Goal: Communication & Community: Answer question/provide support

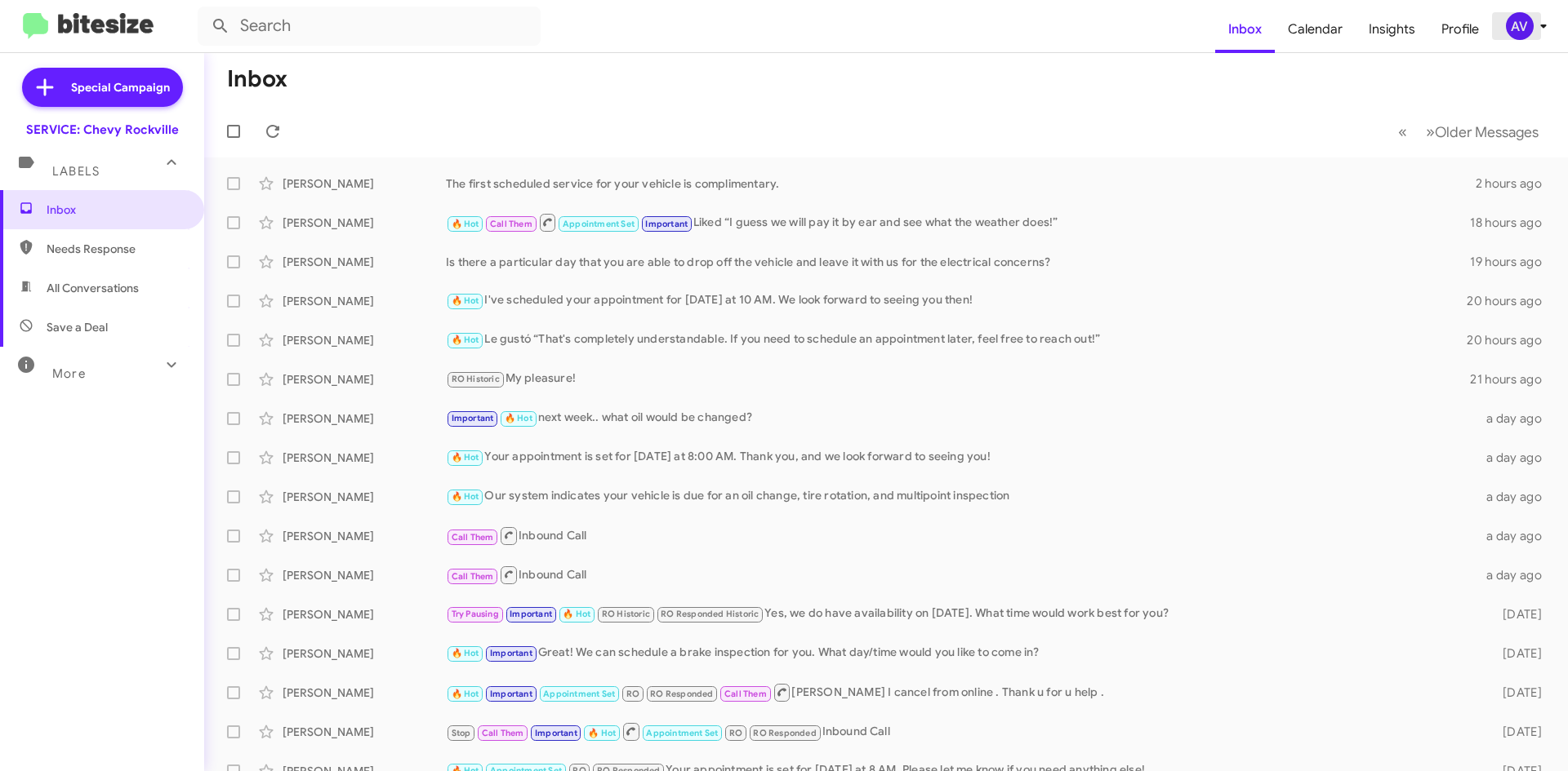
click at [1514, 12] on div "AV" at bounding box center [1520, 26] width 28 height 28
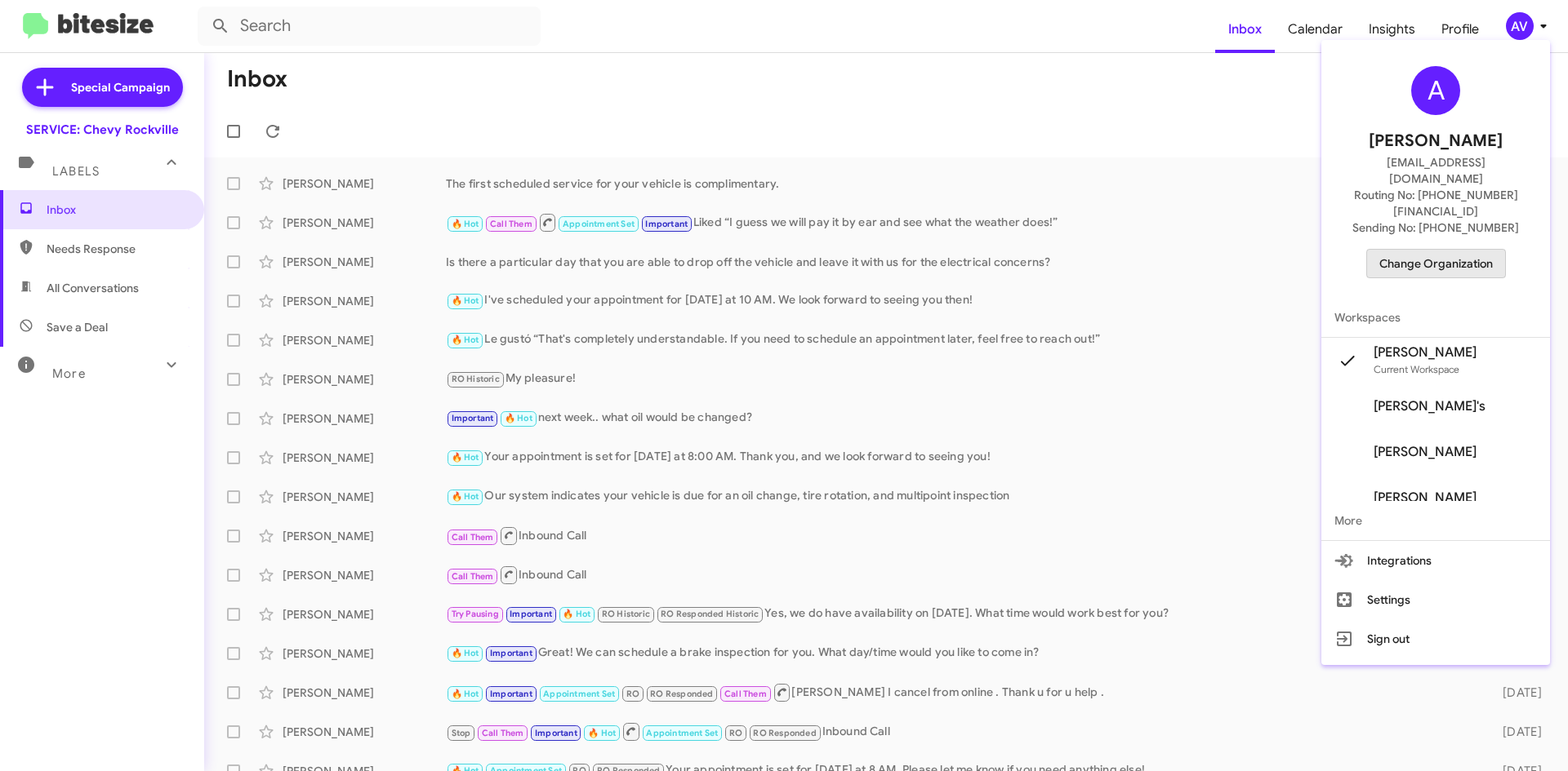
click at [1452, 250] on span "Change Organization" at bounding box center [1436, 263] width 113 height 28
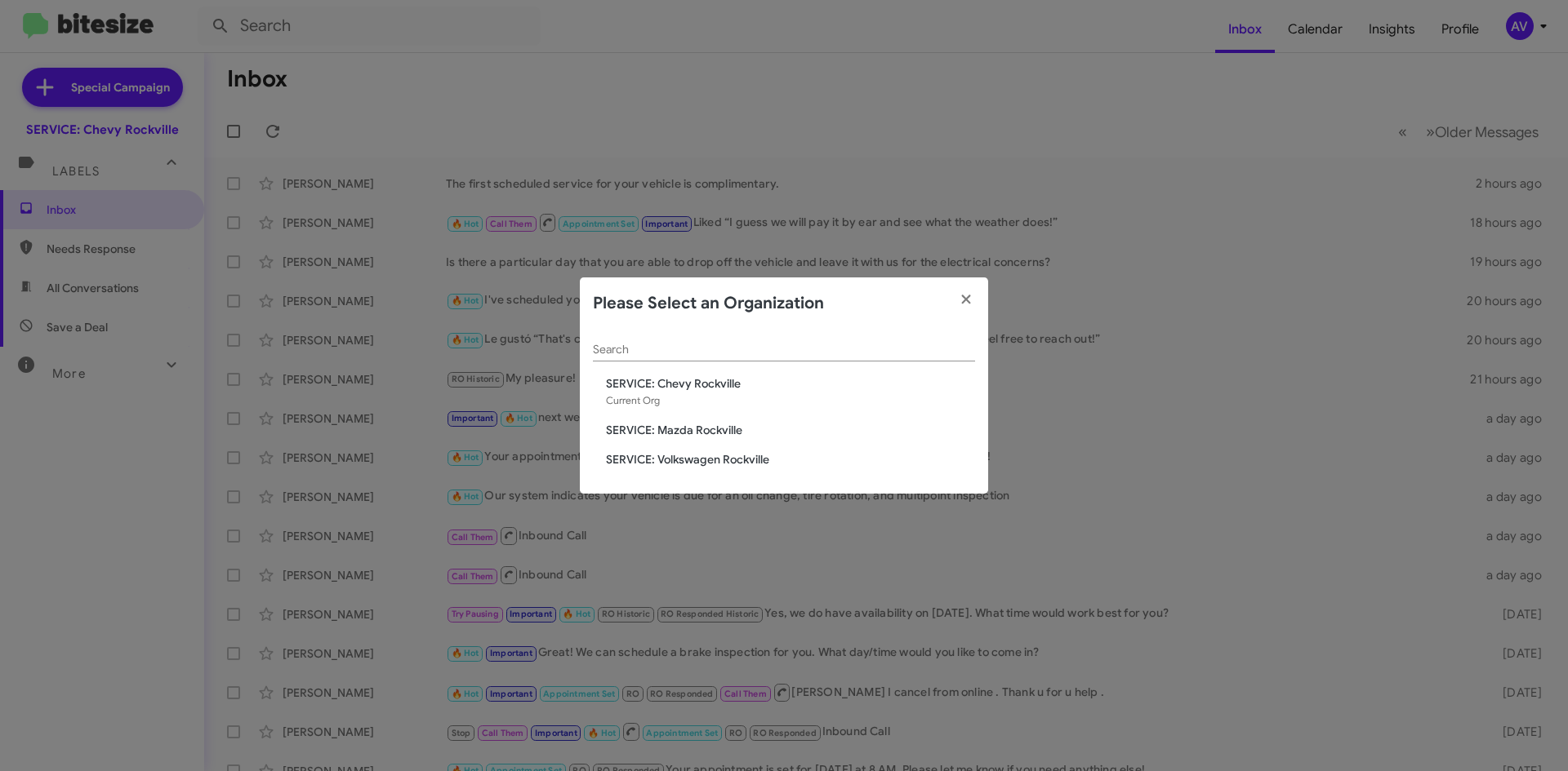
click at [675, 435] on span "SERVICE: Mazda Rockville" at bounding box center [790, 430] width 369 height 16
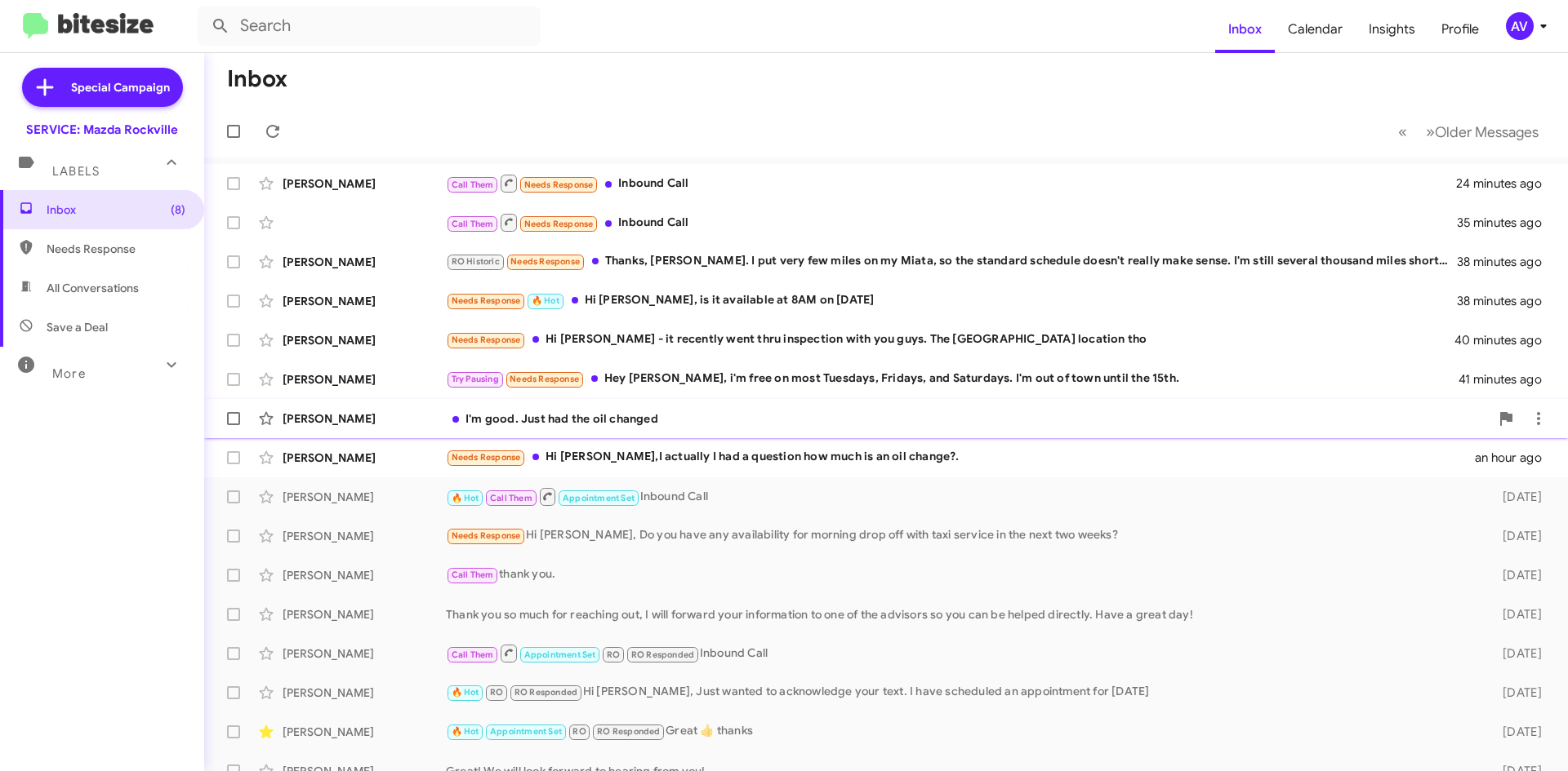
click at [646, 427] on div "[PERSON_NAME] I'm good. Just had the oil changed 44 minutes ago" at bounding box center [886, 419] width 1338 height 33
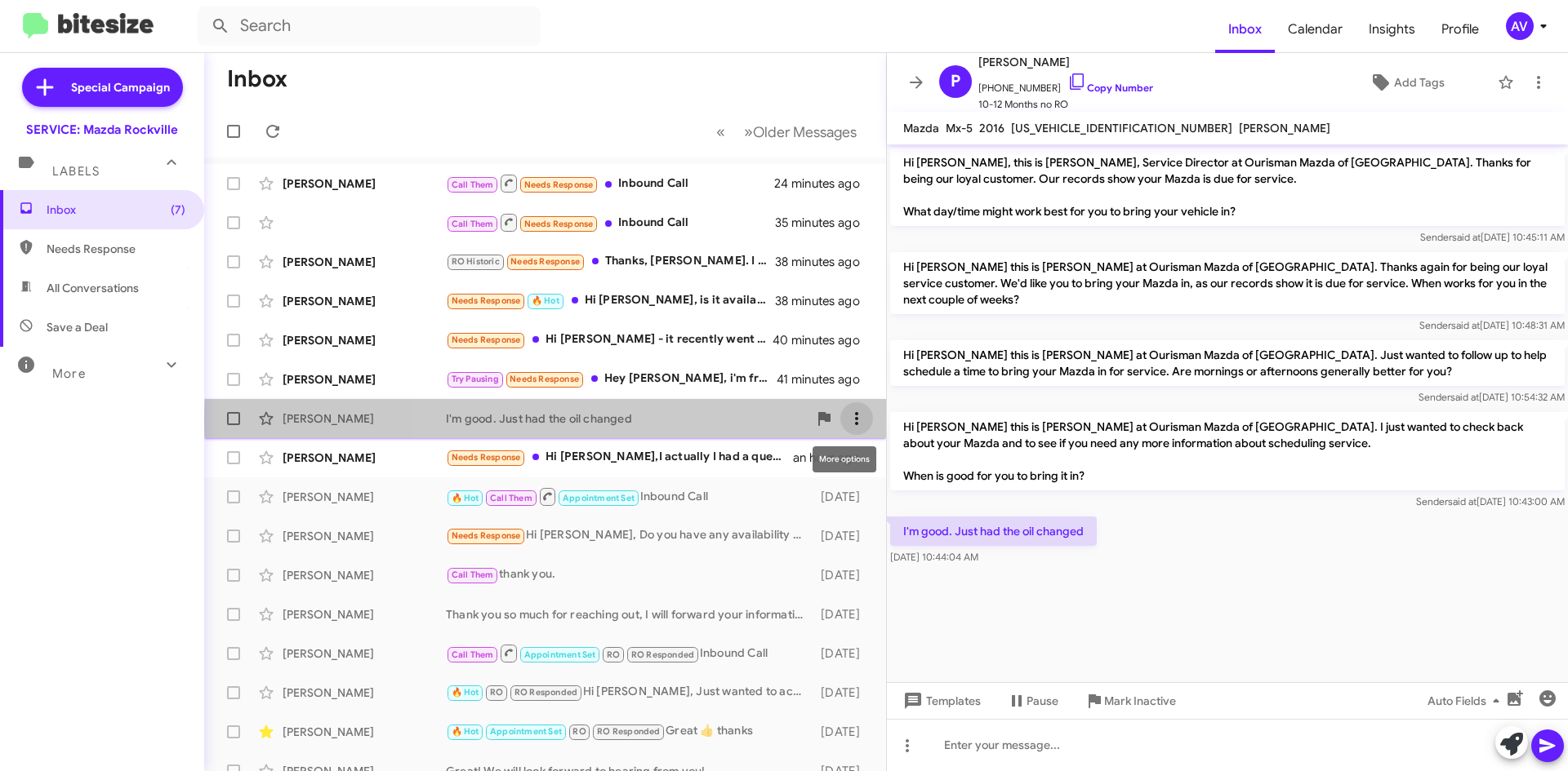
click at [847, 422] on icon at bounding box center [857, 419] width 20 height 20
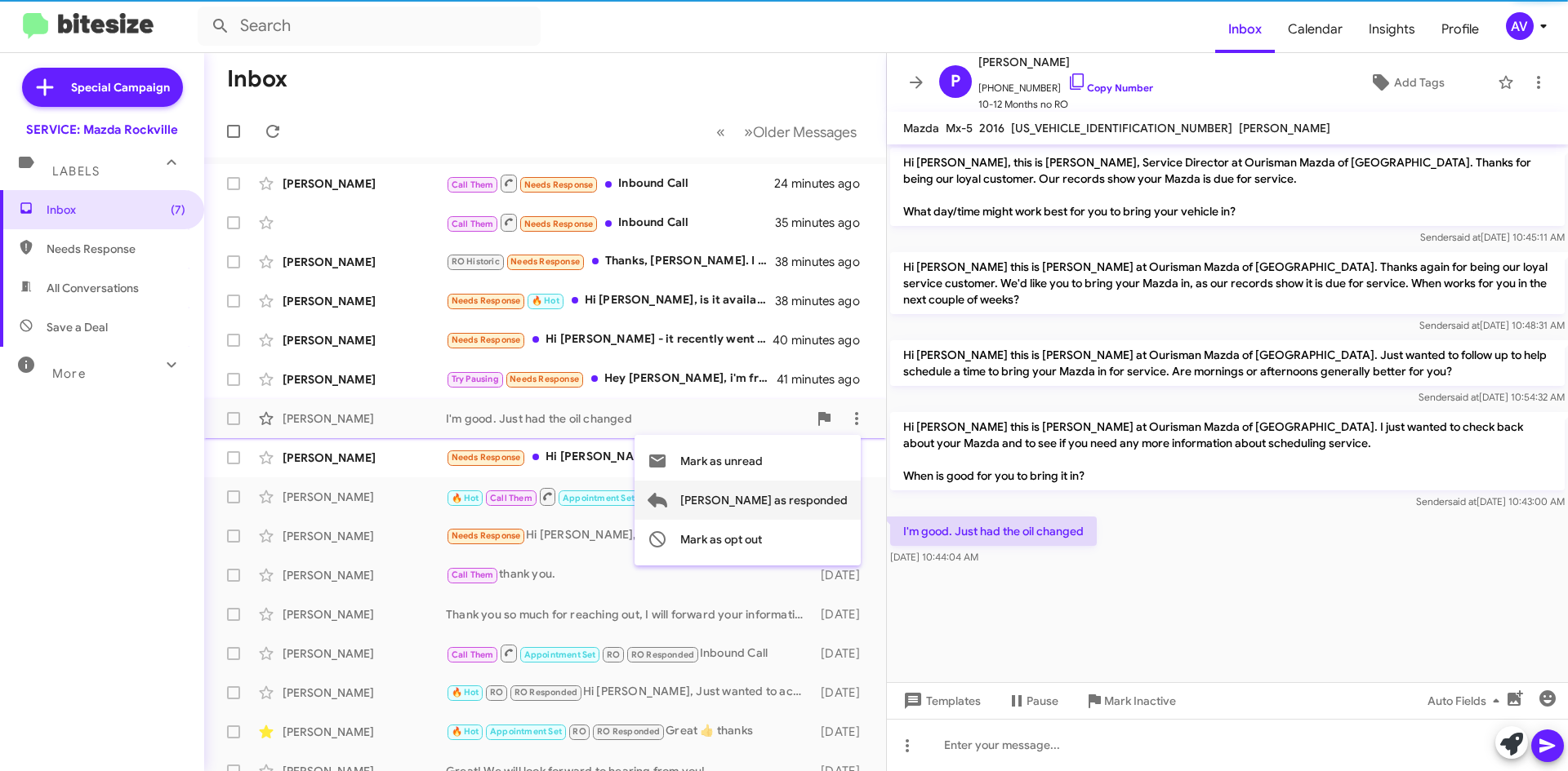
click at [829, 493] on span "Mark as responded" at bounding box center [764, 501] width 168 height 39
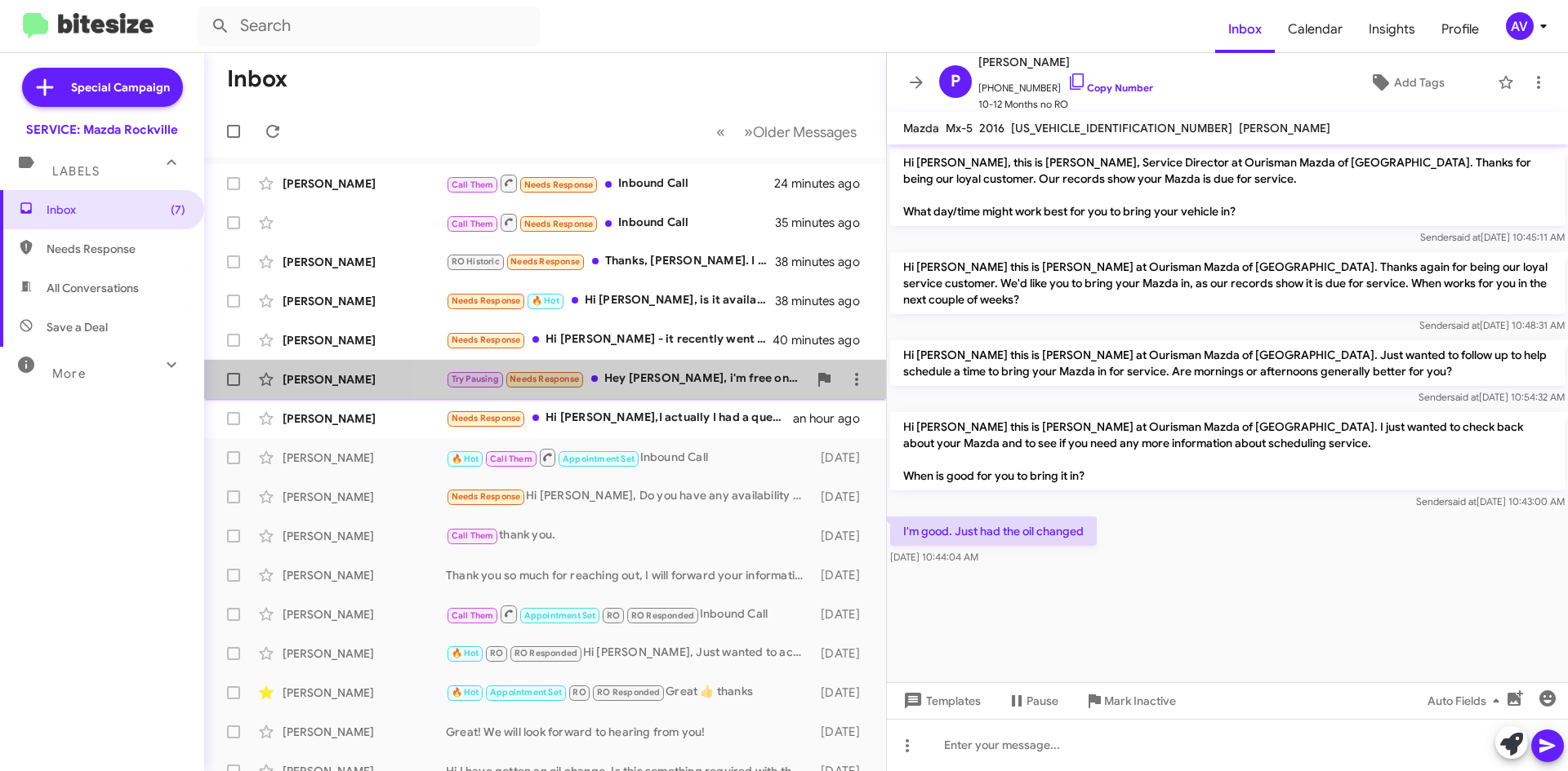
click at [695, 387] on div "Try Pausing Needs Response Hey Keith, i'm free on most Tuesdays, Fridays, and S…" at bounding box center [626, 378] width 362 height 19
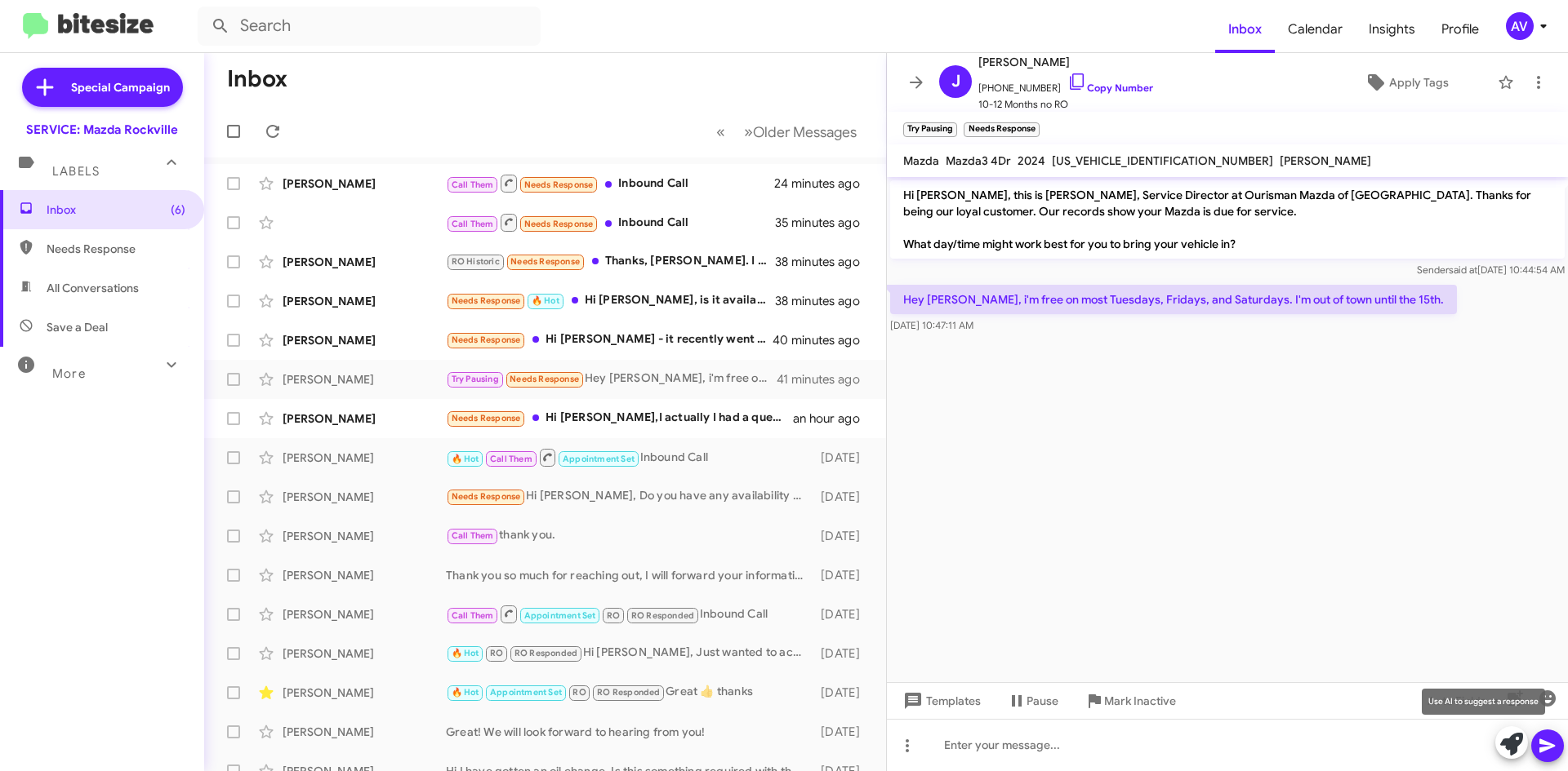
click at [1510, 751] on icon at bounding box center [1512, 744] width 23 height 23
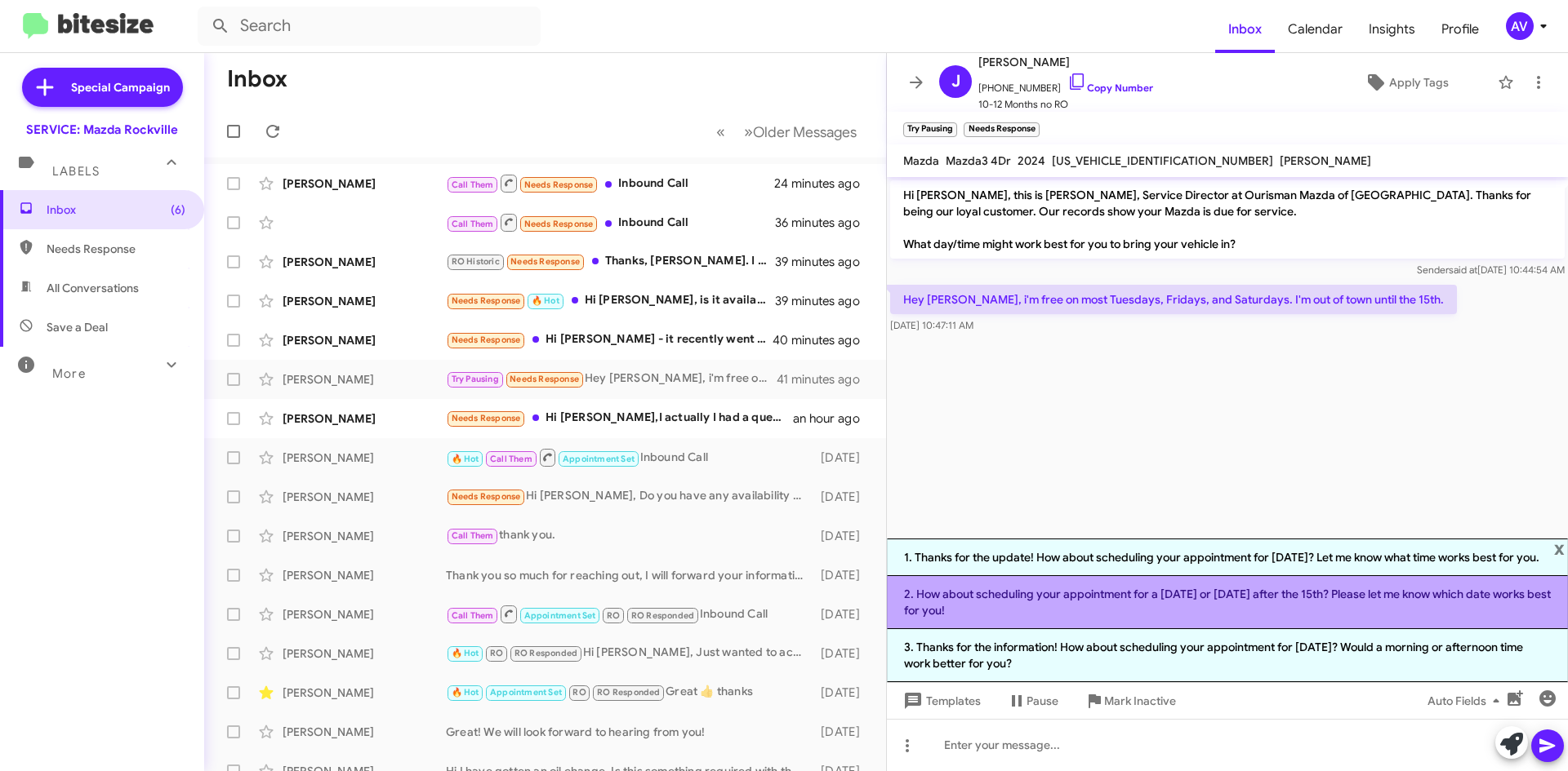
click at [1218, 626] on li "2. How about scheduling your appointment for a Tuesday or Friday after the 15th…" at bounding box center [1227, 602] width 681 height 53
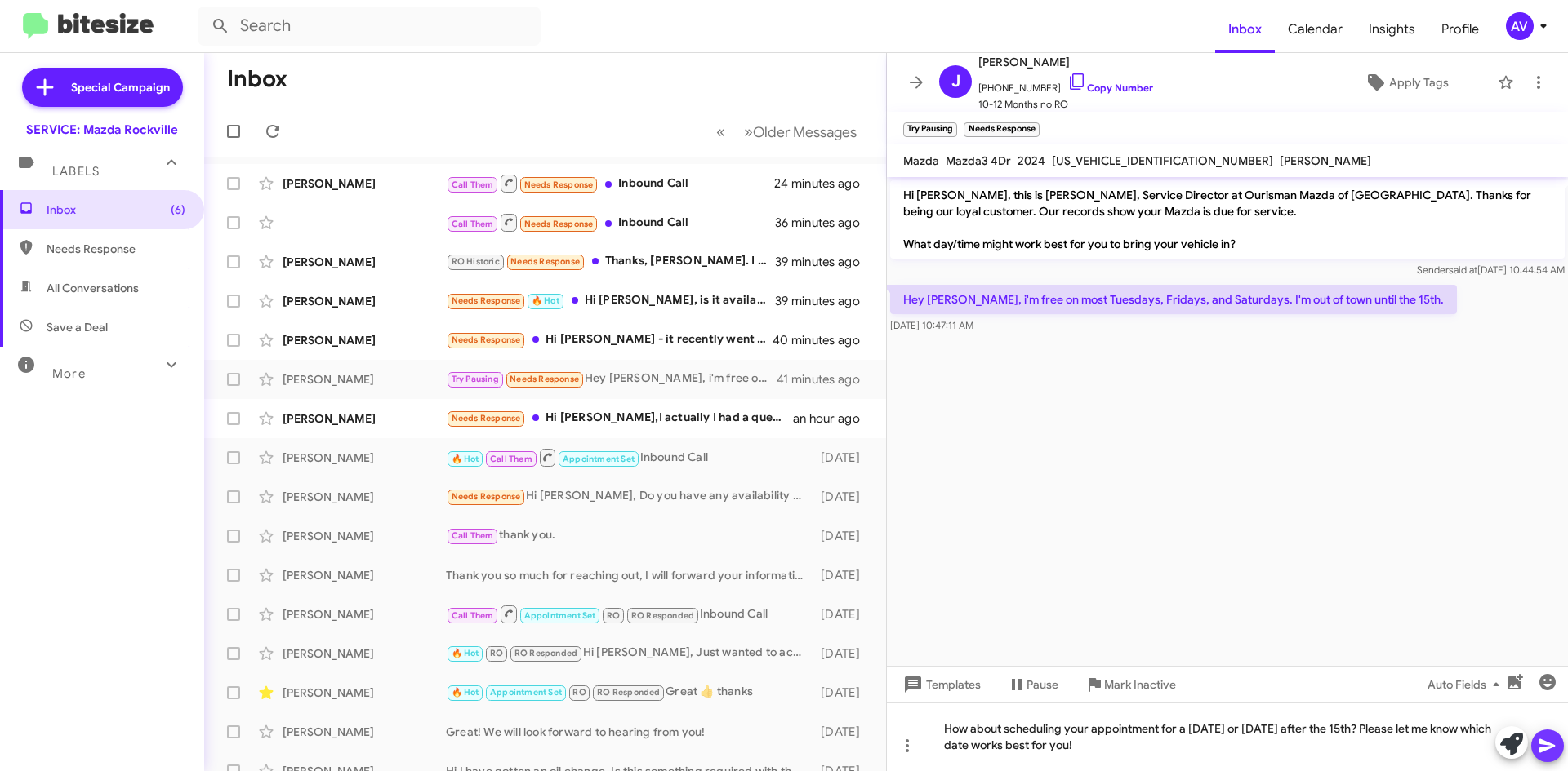
click at [1544, 748] on icon at bounding box center [1547, 747] width 15 height 14
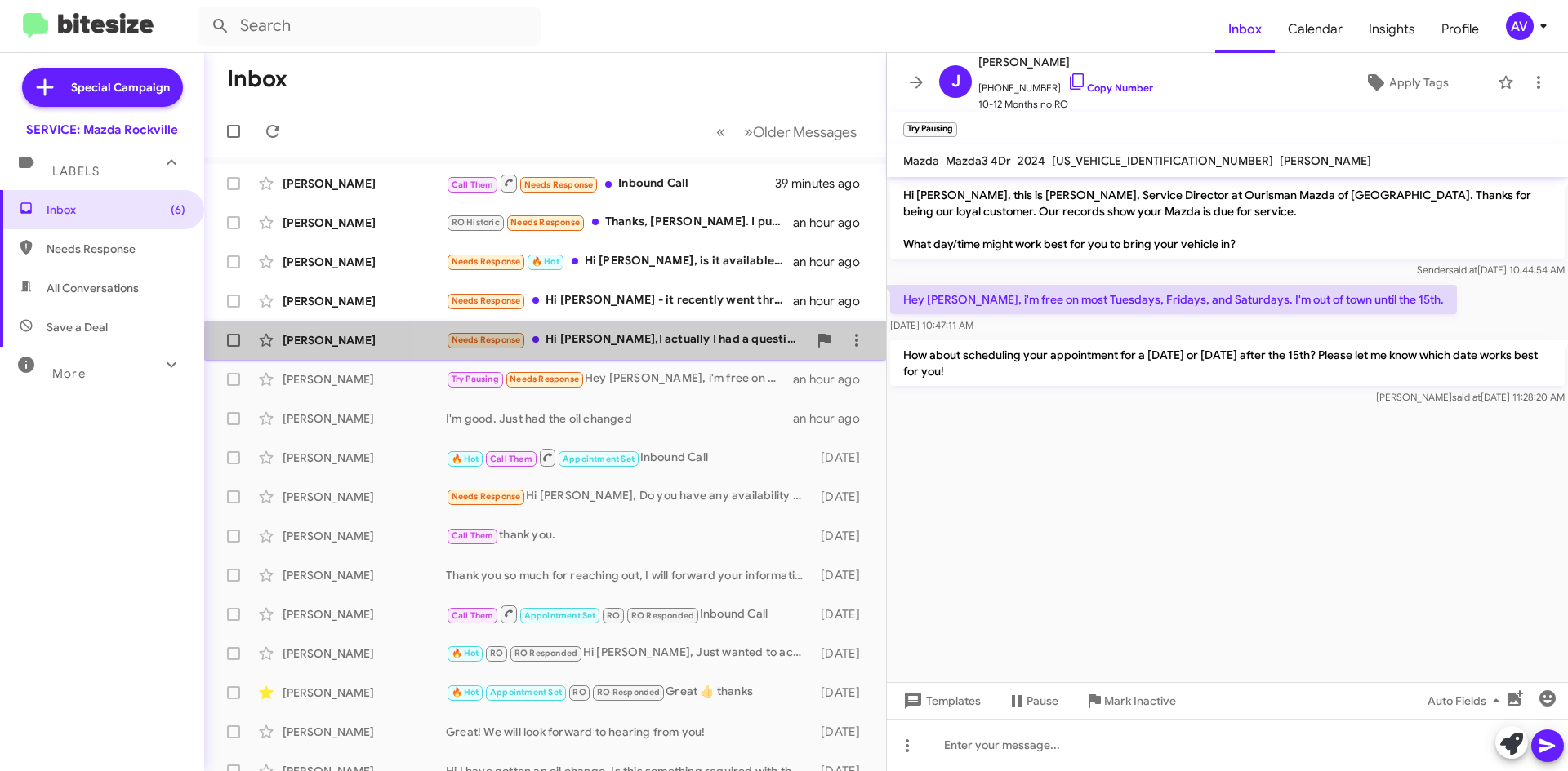
click at [675, 351] on div "Paula Rivas Garcia Needs Response Hi Keith,I actually I had a question how much…" at bounding box center [545, 340] width 655 height 33
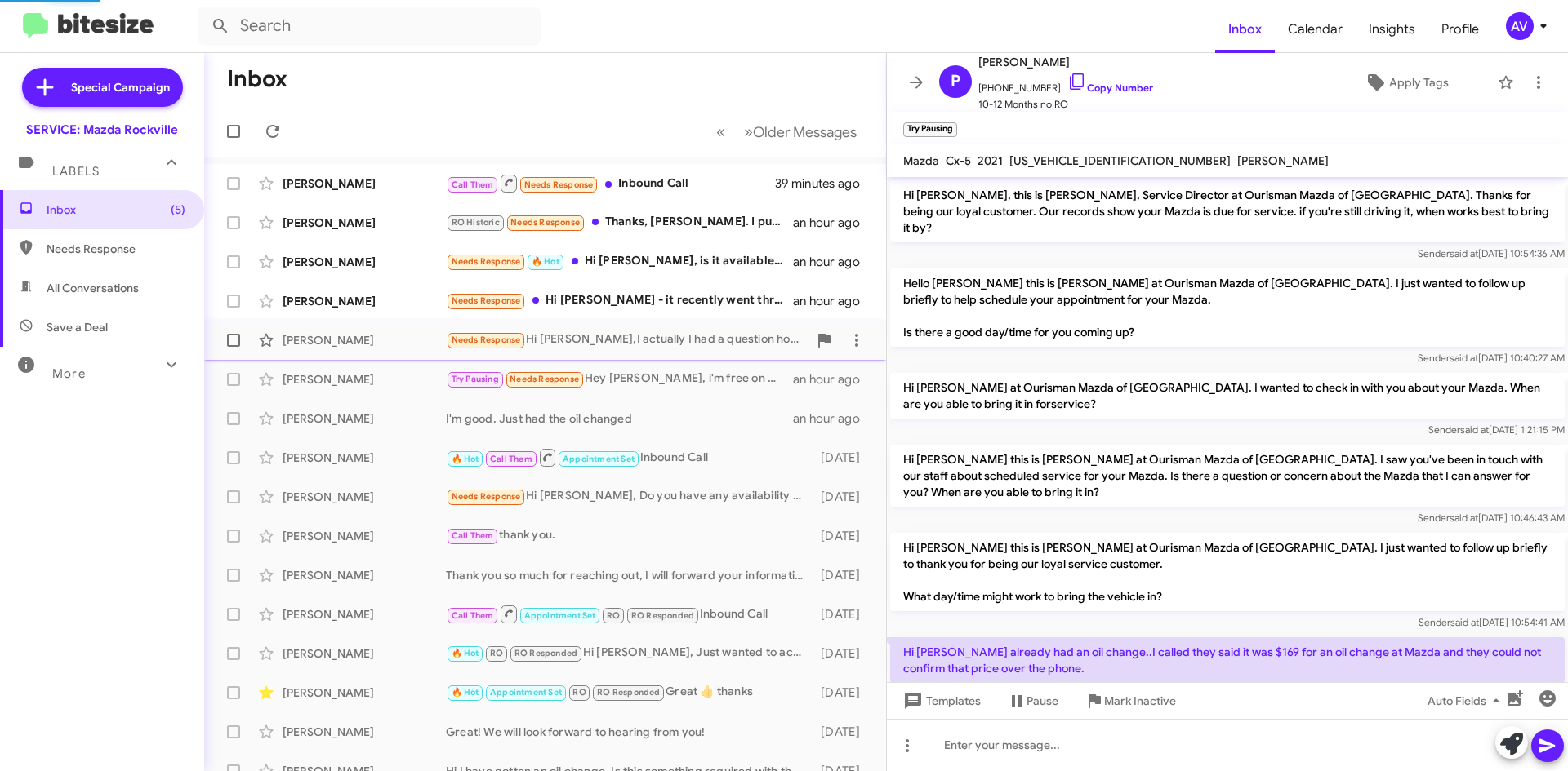
scroll to position [168, 0]
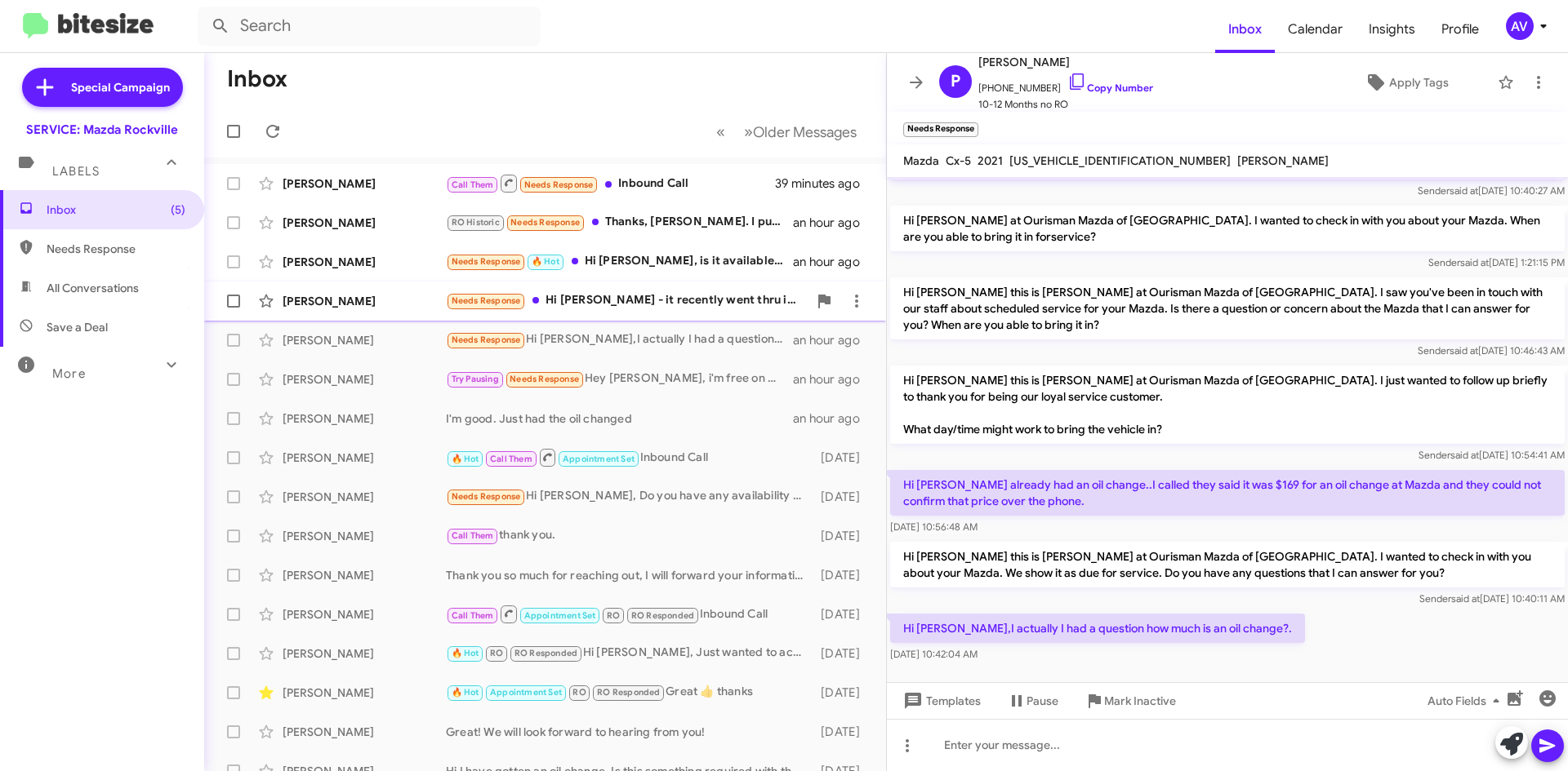
click at [713, 305] on div "Needs Response Hi Keith - it recently went thru inspection with you guys. The S…" at bounding box center [626, 301] width 362 height 19
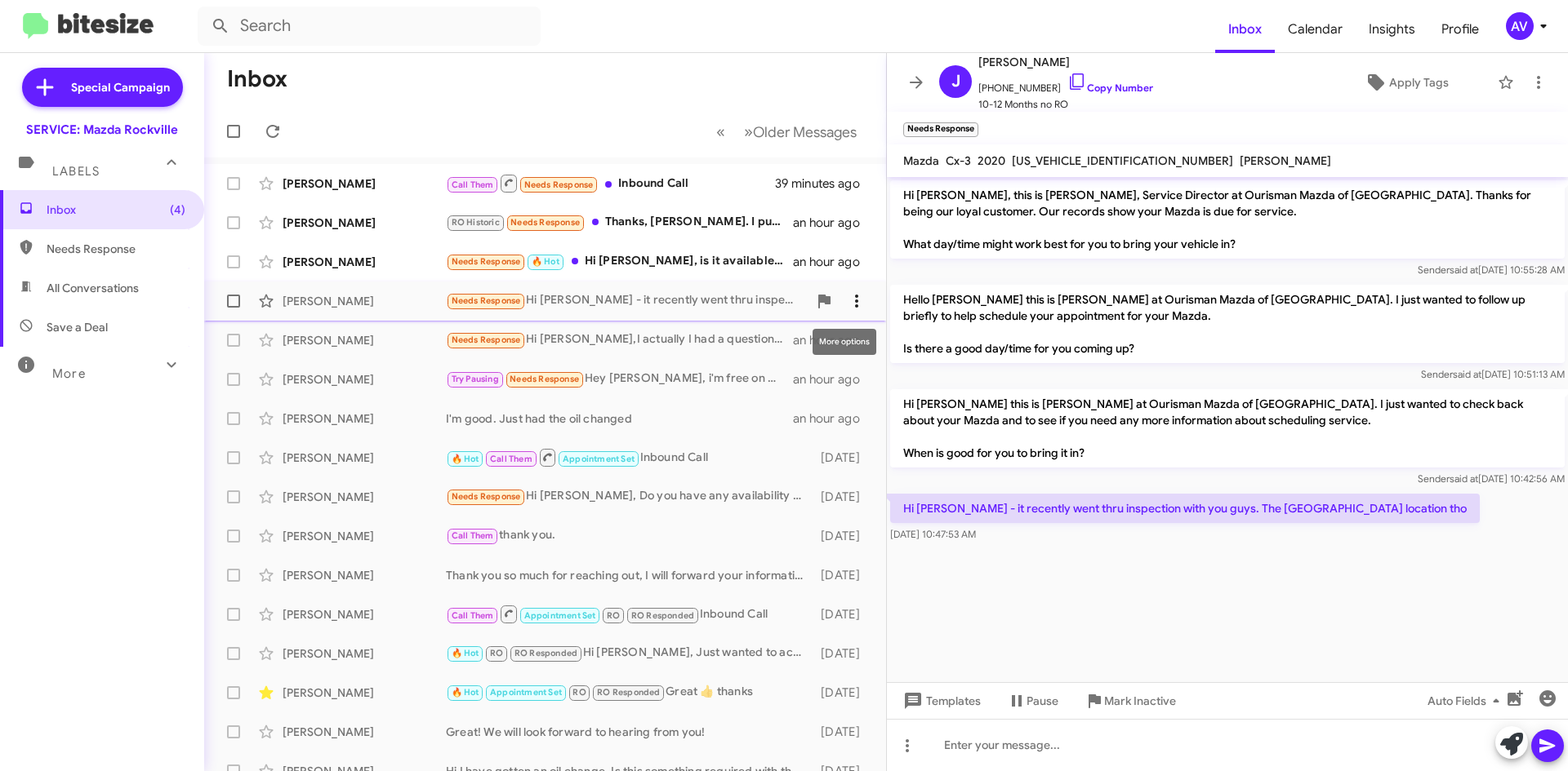
click at [855, 294] on span at bounding box center [856, 302] width 33 height 20
click at [843, 371] on span "Mark as responded" at bounding box center [764, 383] width 168 height 39
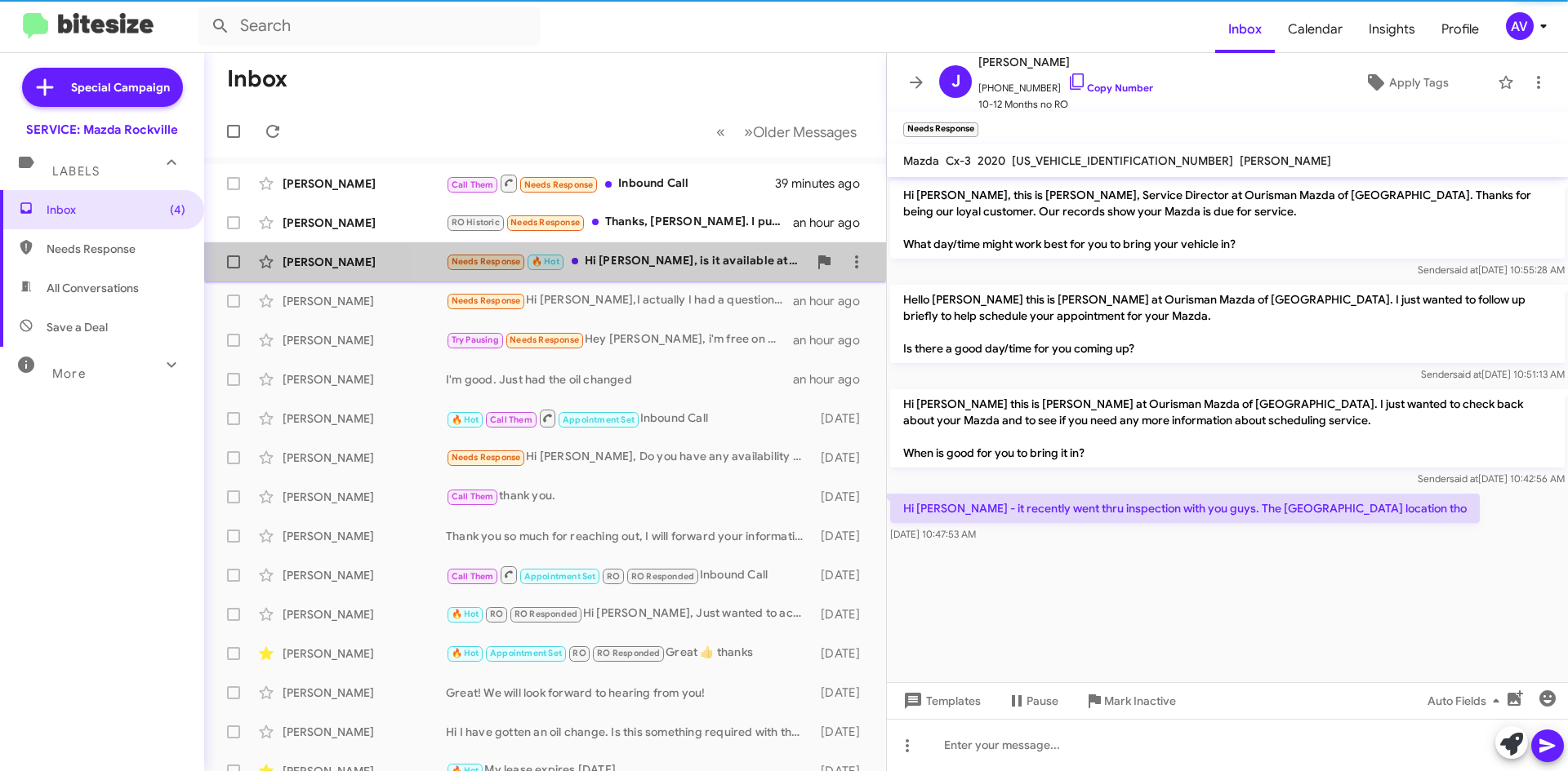
click at [675, 266] on div "Needs Response 🔥 Hot Hi Keith, is it available at 8AM on Oct 18" at bounding box center [626, 261] width 362 height 19
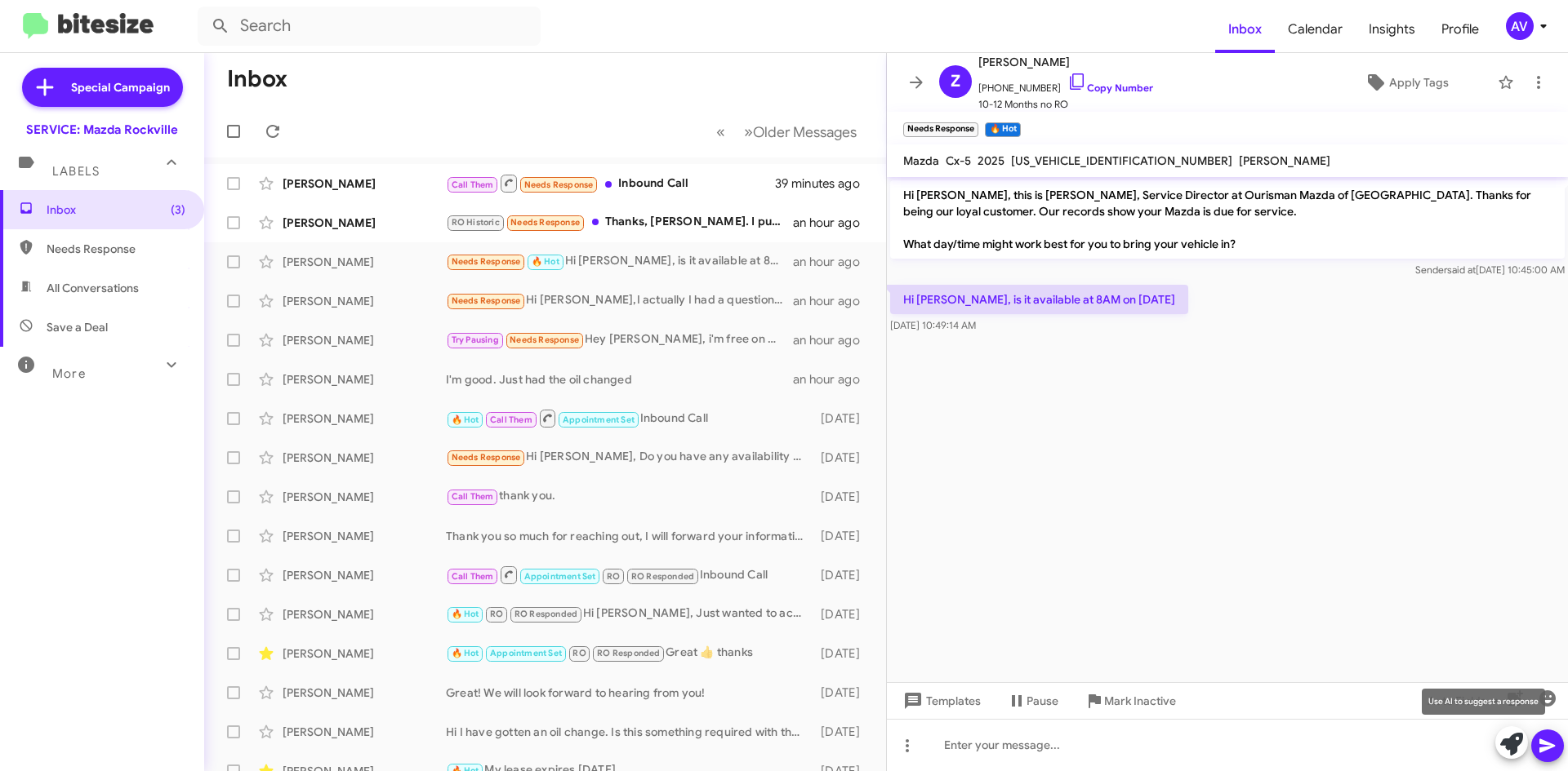
click at [1506, 750] on icon at bounding box center [1512, 744] width 23 height 23
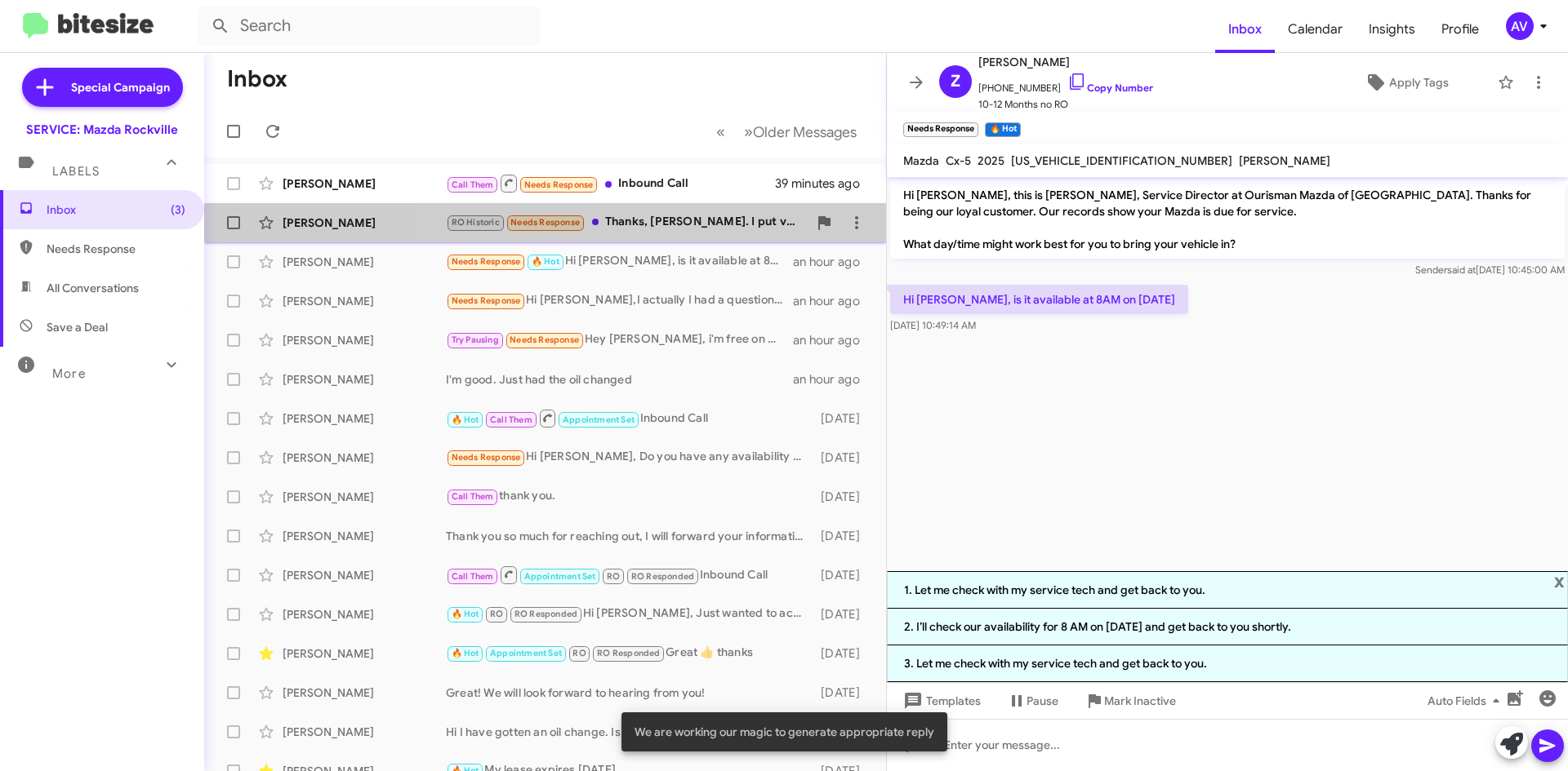
click at [661, 224] on div "RO Historic Needs Response Thanks, Keith. I put very few miles on my Miata, so …" at bounding box center [626, 222] width 362 height 19
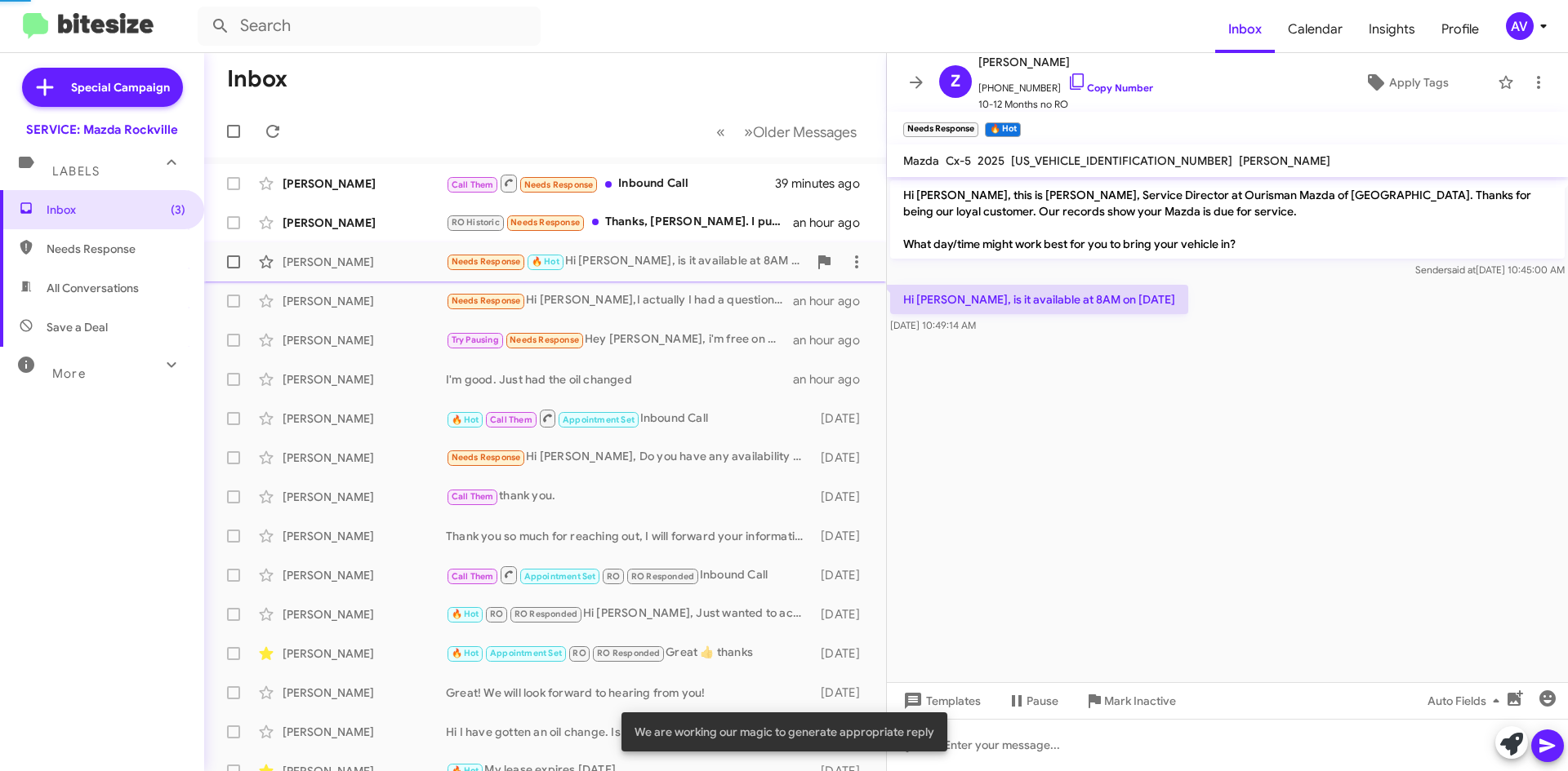
scroll to position [251, 0]
